Goal: Book appointment/travel/reservation

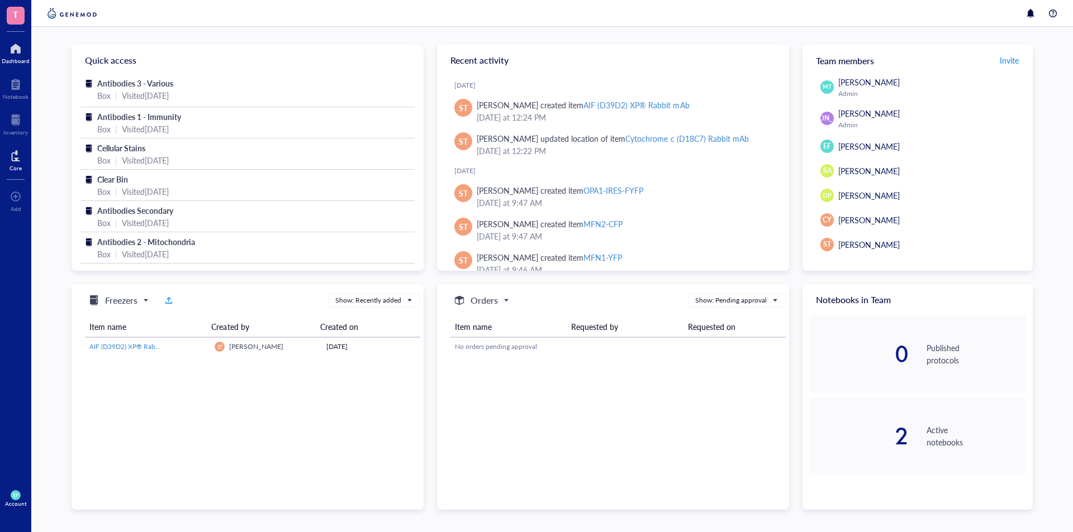
click at [15, 154] on div at bounding box center [15, 156] width 12 height 18
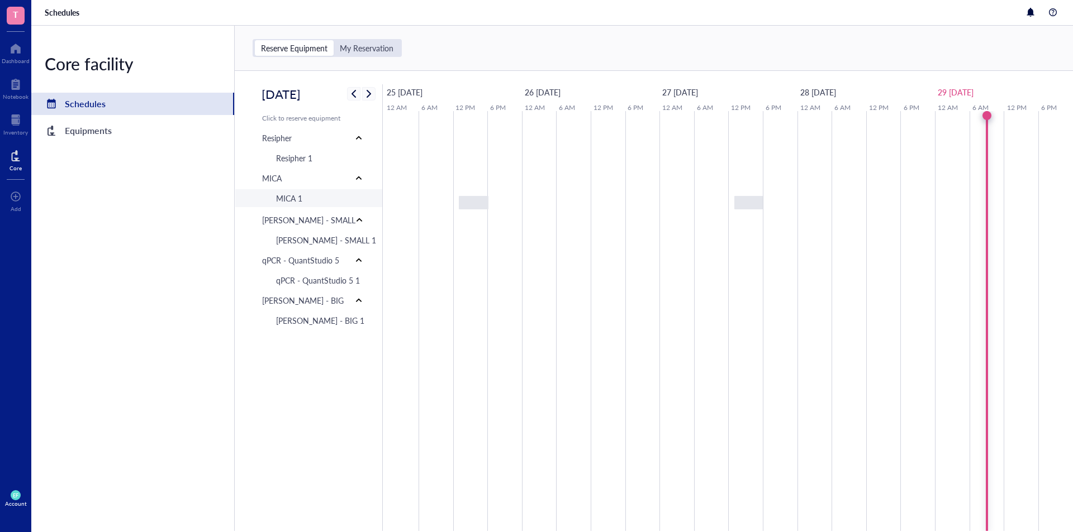
click at [302, 200] on div "MICA 1" at bounding box center [289, 198] width 26 height 12
type input "[DATE]"
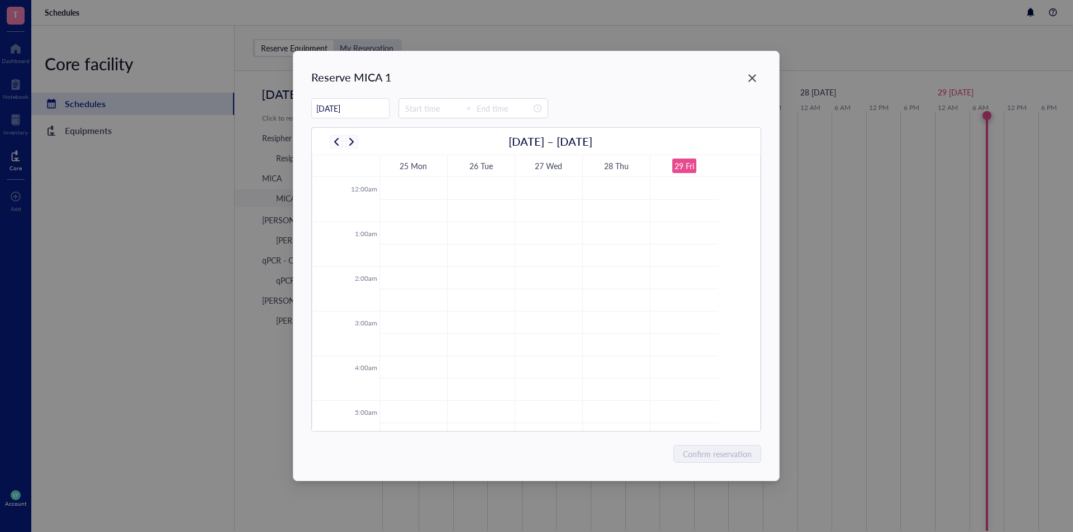
scroll to position [269, 0]
click at [417, 109] on input at bounding box center [432, 108] width 55 height 12
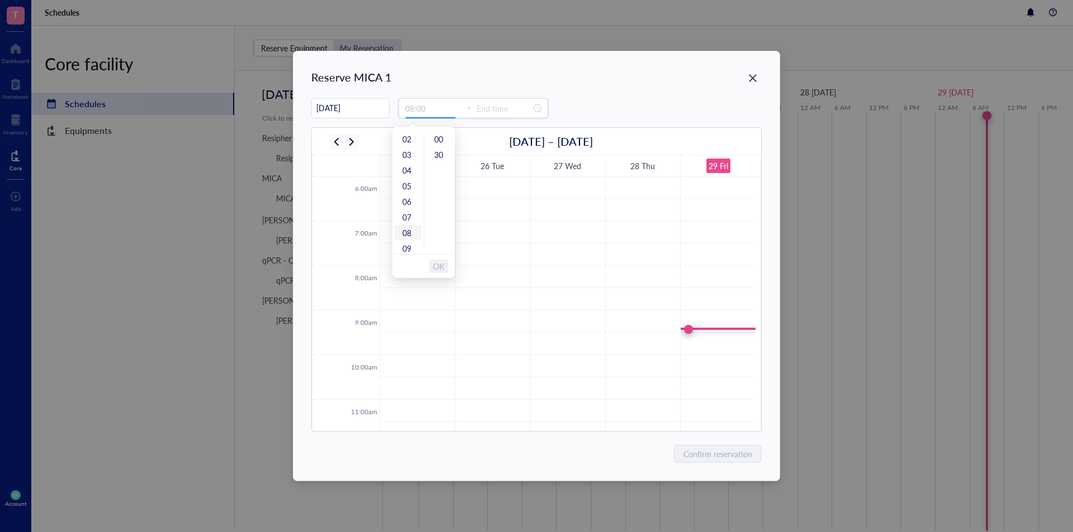
scroll to position [56, 0]
click at [408, 224] on div "09" at bounding box center [407, 224] width 27 height 16
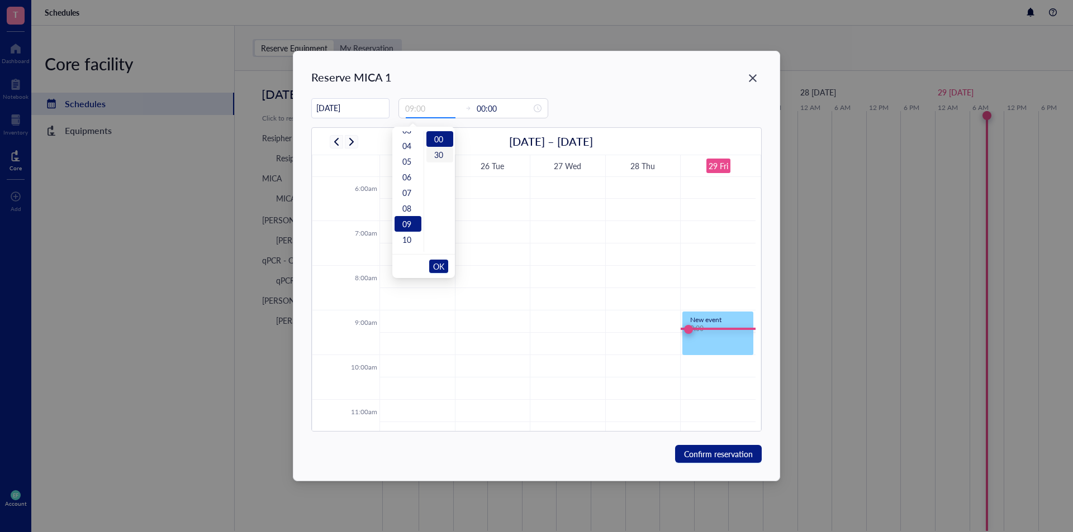
type input "12:00"
type input "00:00"
type input "09:00"
click at [441, 264] on span "OK" at bounding box center [438, 266] width 11 height 21
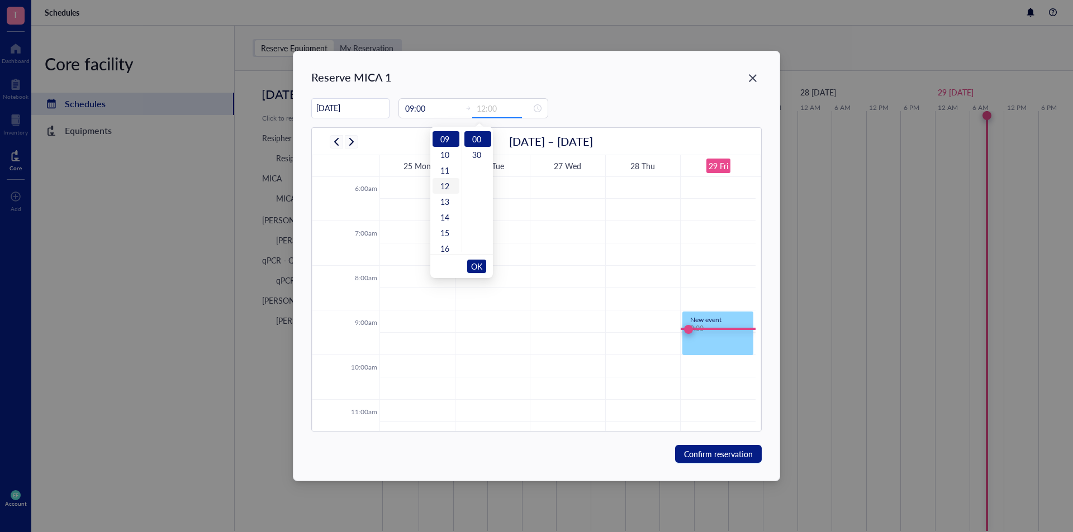
click at [447, 184] on div "12" at bounding box center [445, 186] width 27 height 16
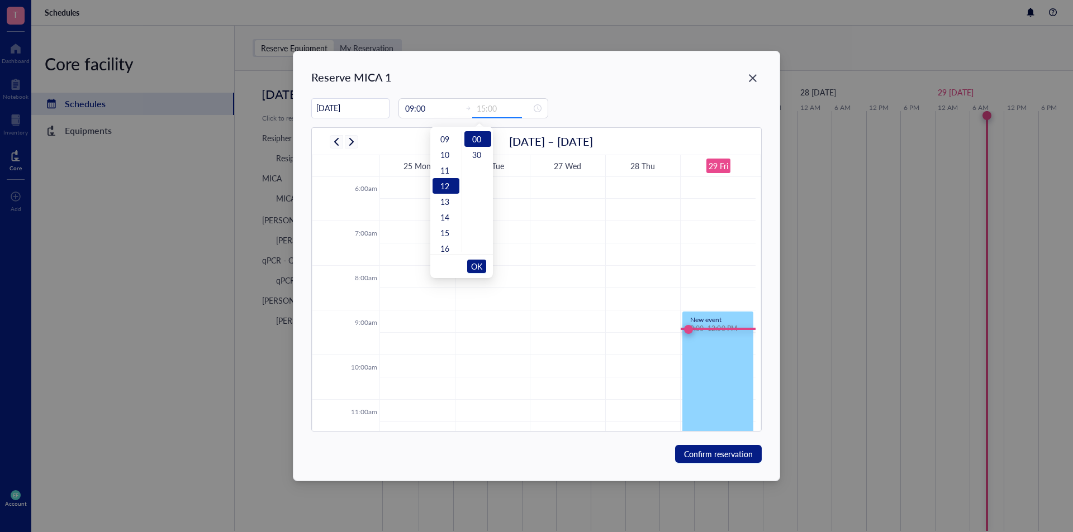
scroll to position [188, 0]
type input "12:00"
click at [475, 263] on span "OK" at bounding box center [476, 266] width 11 height 21
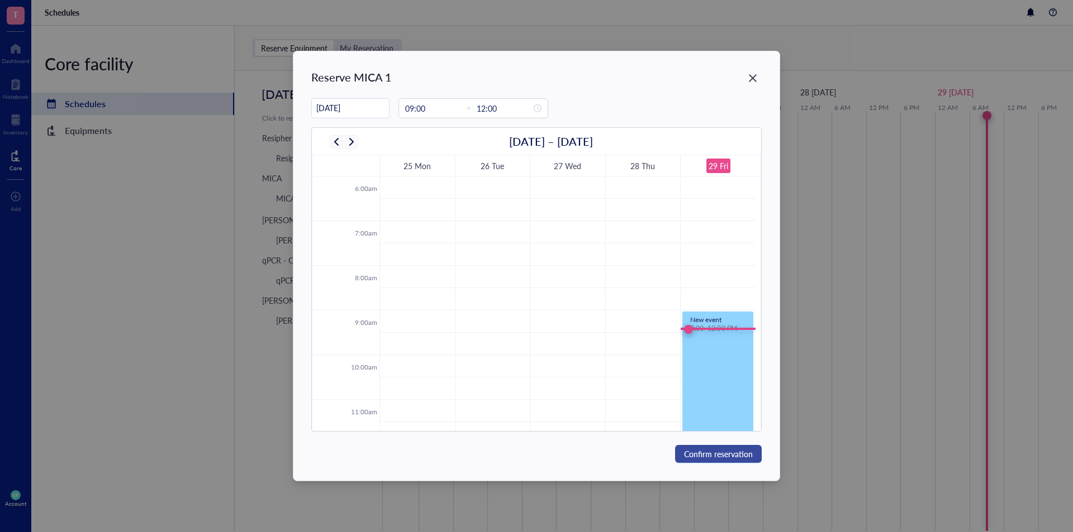
click at [735, 456] on span "Confirm reservation" at bounding box center [718, 454] width 69 height 12
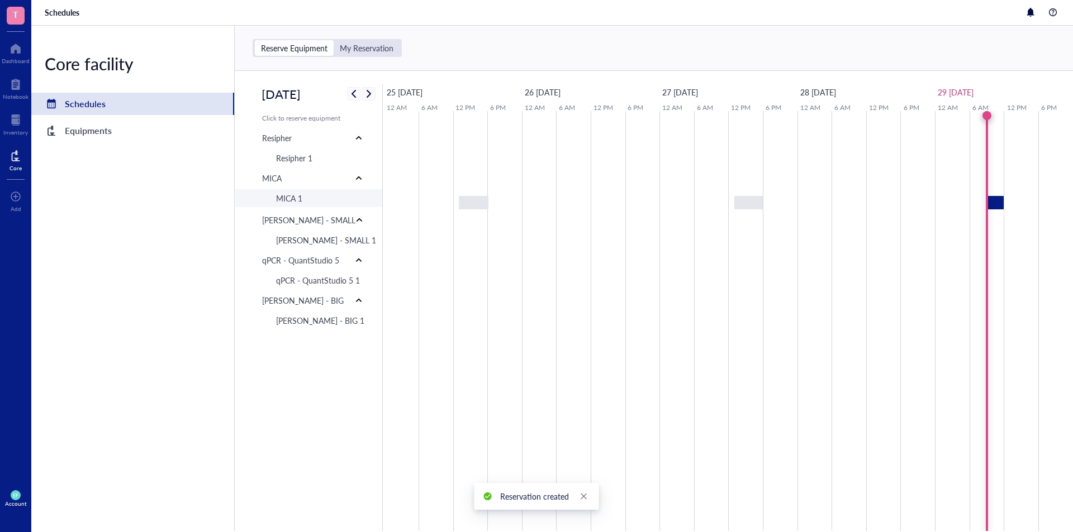
click at [277, 202] on div "MICA 1" at bounding box center [289, 198] width 26 height 12
type input "[DATE]"
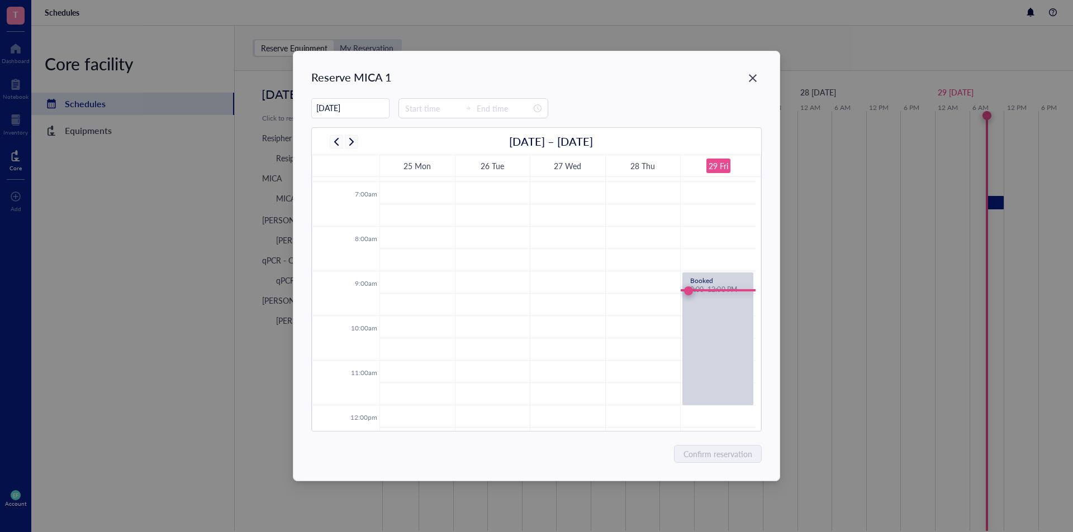
scroll to position [269, 0]
click at [754, 72] on div "Close" at bounding box center [753, 78] width 18 height 18
